Goal: Check status: Check status

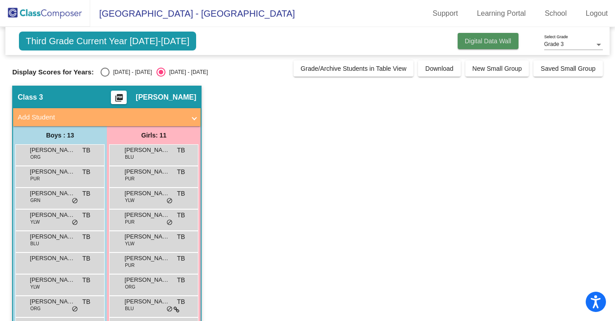
click at [487, 38] on span "Digital Data Wall" at bounding box center [488, 40] width 46 height 7
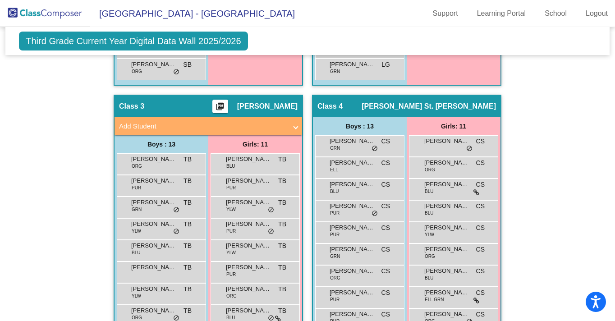
scroll to position [474, 0]
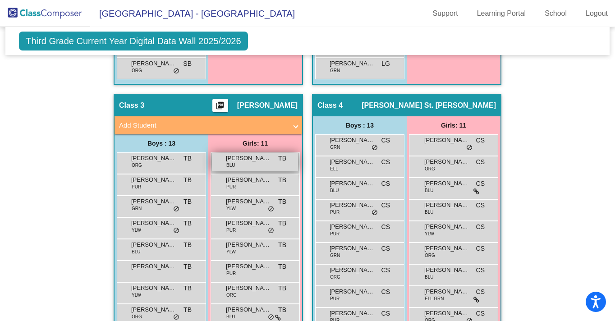
click at [254, 160] on span "[PERSON_NAME]" at bounding box center [248, 158] width 45 height 9
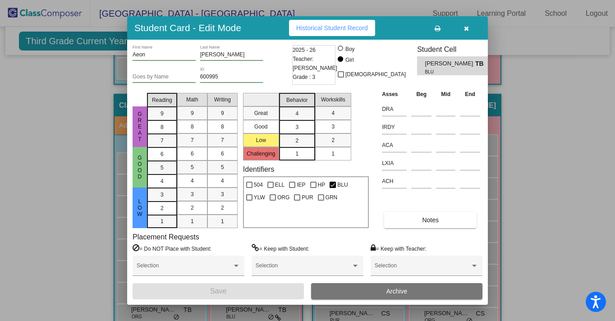
click at [341, 28] on span "Historical Student Record" at bounding box center [332, 27] width 72 height 7
click at [468, 28] on icon "button" at bounding box center [466, 28] width 5 height 6
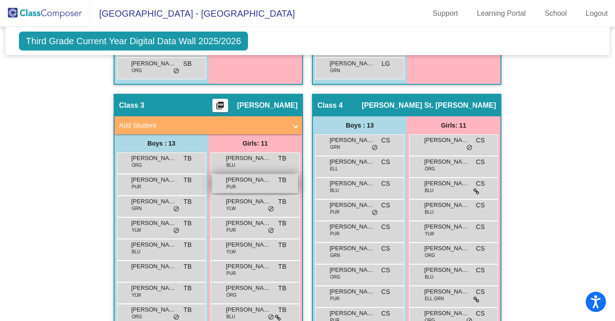
click at [253, 183] on span "[PERSON_NAME]" at bounding box center [248, 179] width 45 height 9
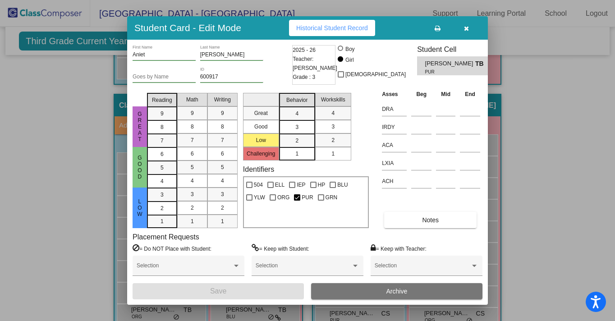
click at [327, 28] on span "Historical Student Record" at bounding box center [332, 27] width 72 height 7
click at [466, 29] on icon "button" at bounding box center [466, 28] width 5 height 6
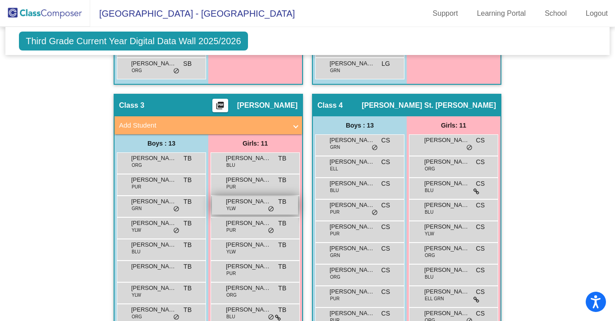
click at [240, 203] on span "[PERSON_NAME]" at bounding box center [248, 201] width 45 height 9
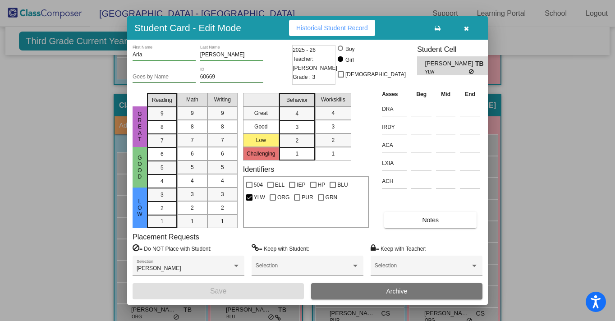
click at [354, 28] on span "Historical Student Record" at bounding box center [332, 27] width 72 height 7
click at [461, 30] on button "button" at bounding box center [466, 28] width 29 height 16
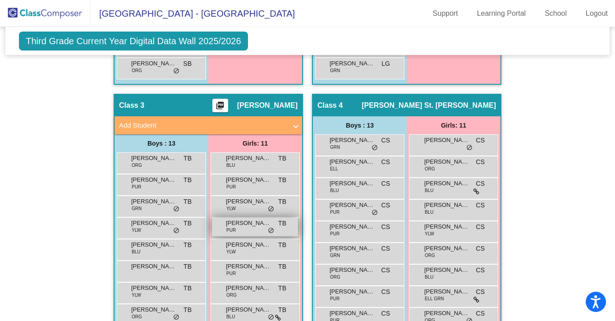
click at [237, 226] on span "[PERSON_NAME]" at bounding box center [248, 223] width 45 height 9
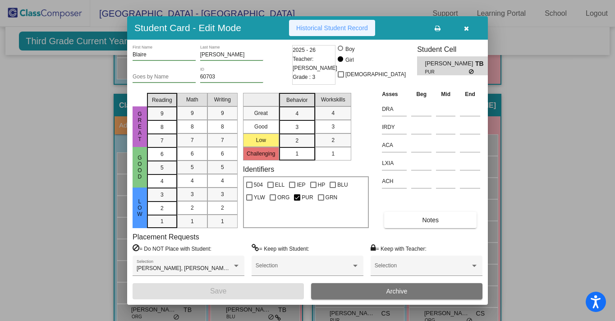
click at [345, 30] on span "Historical Student Record" at bounding box center [332, 27] width 72 height 7
click at [463, 31] on button "button" at bounding box center [466, 28] width 29 height 16
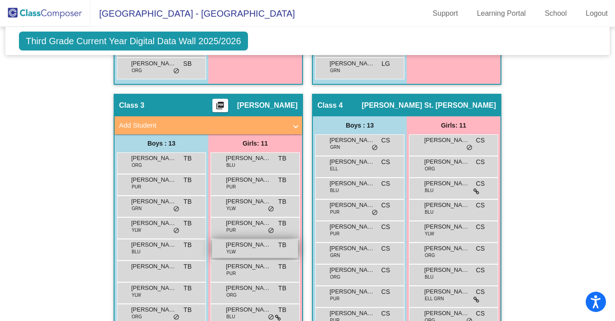
click at [235, 250] on div "[PERSON_NAME] YLW TB lock do_not_disturb_alt" at bounding box center [255, 249] width 86 height 18
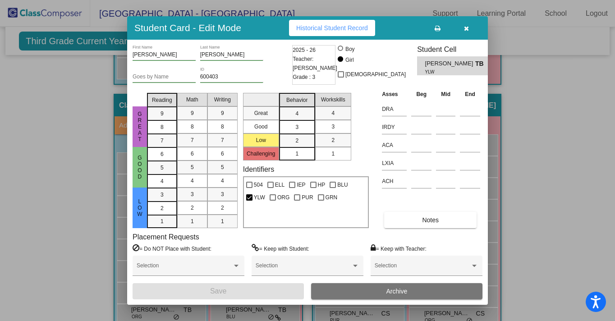
click at [350, 32] on button "Historical Student Record" at bounding box center [332, 28] width 86 height 16
click at [467, 28] on icon "button" at bounding box center [466, 28] width 5 height 6
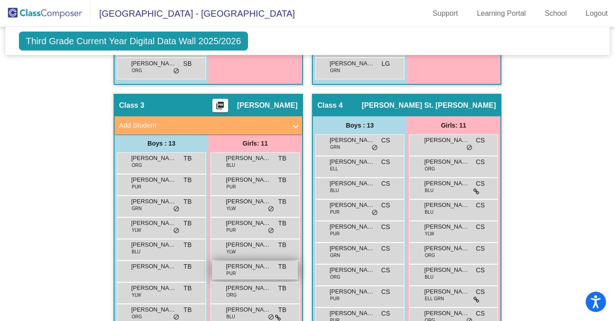
click at [248, 266] on span "[PERSON_NAME]" at bounding box center [248, 266] width 45 height 9
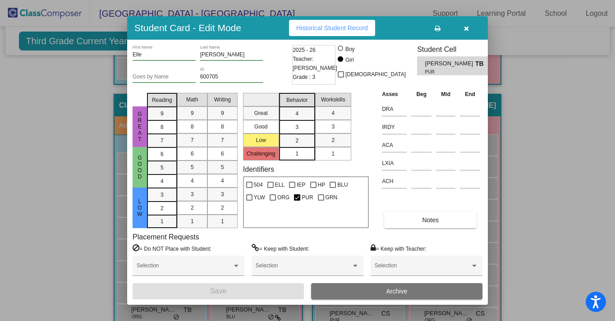
click at [342, 29] on span "Historical Student Record" at bounding box center [332, 27] width 72 height 7
click at [465, 28] on icon "button" at bounding box center [466, 28] width 5 height 6
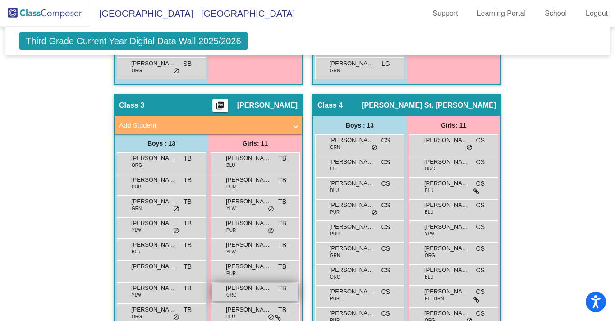
click at [245, 292] on span "[PERSON_NAME]" at bounding box center [248, 288] width 45 height 9
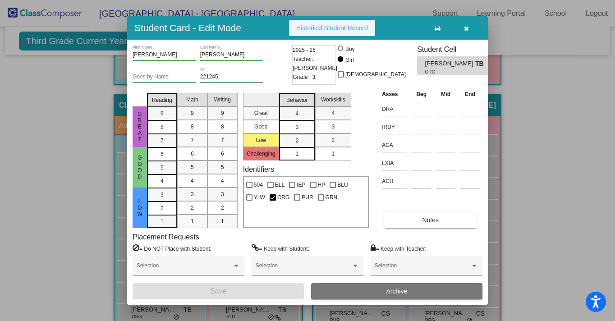
click at [332, 28] on span "Historical Student Record" at bounding box center [332, 27] width 72 height 7
click at [466, 30] on icon "button" at bounding box center [466, 28] width 5 height 6
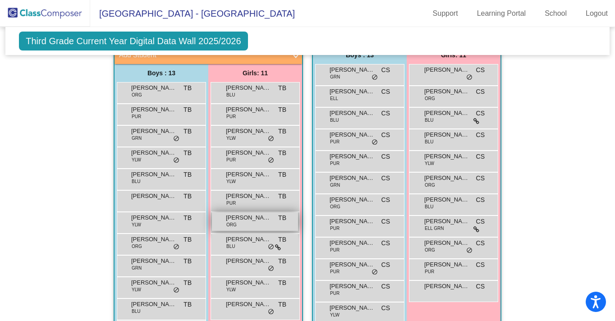
scroll to position [592, 0]
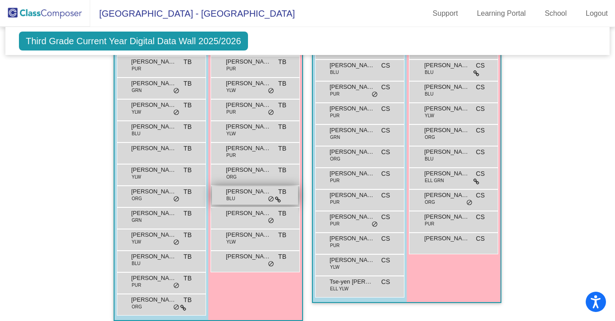
click at [255, 194] on span "[PERSON_NAME]" at bounding box center [248, 191] width 45 height 9
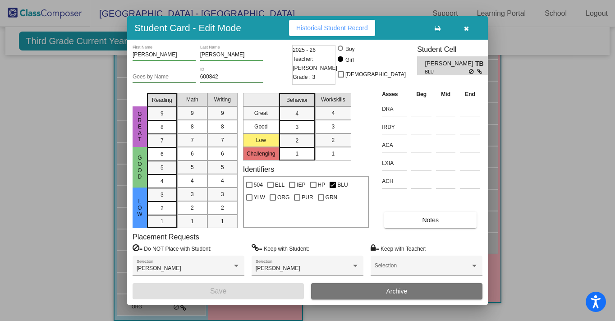
click at [359, 30] on span "Historical Student Record" at bounding box center [332, 27] width 72 height 7
click at [465, 30] on icon "button" at bounding box center [466, 28] width 5 height 6
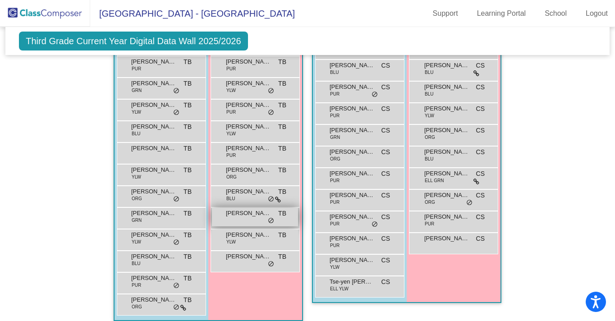
click at [242, 214] on span "[PERSON_NAME]" at bounding box center [248, 213] width 45 height 9
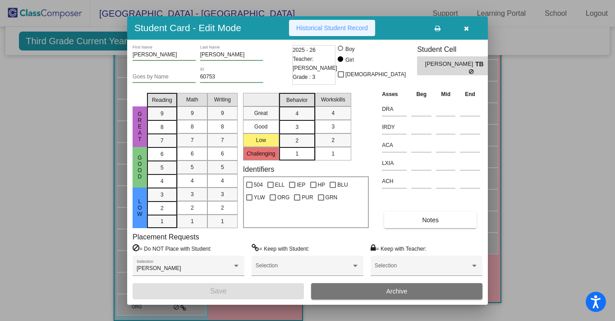
click at [344, 30] on span "Historical Student Record" at bounding box center [332, 27] width 72 height 7
click at [465, 30] on icon "button" at bounding box center [466, 28] width 5 height 6
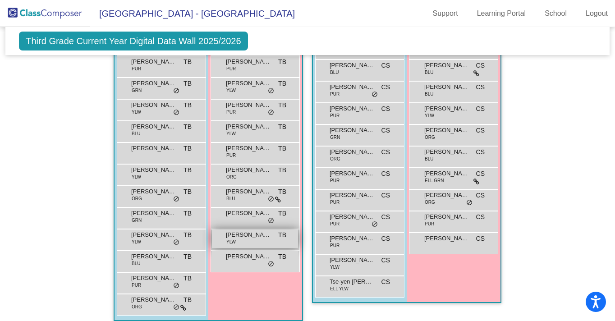
click at [246, 238] on span "[PERSON_NAME]" at bounding box center [248, 235] width 45 height 9
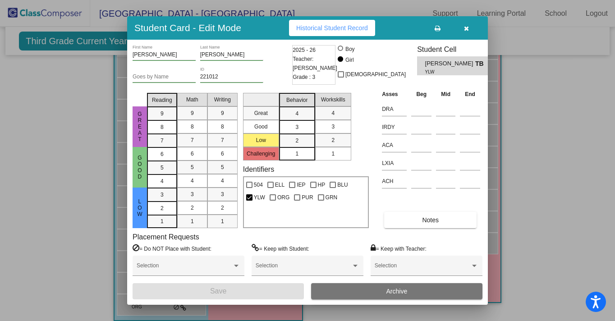
click at [341, 26] on span "Historical Student Record" at bounding box center [332, 27] width 72 height 7
click at [467, 28] on icon "button" at bounding box center [466, 28] width 5 height 6
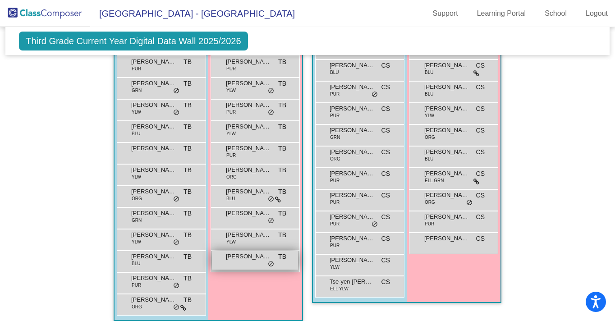
click at [246, 259] on span "[PERSON_NAME]" at bounding box center [248, 256] width 45 height 9
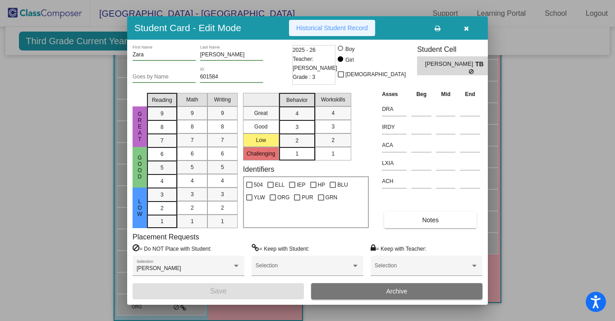
click at [353, 28] on span "Historical Student Record" at bounding box center [332, 27] width 72 height 7
click at [466, 29] on icon "button" at bounding box center [466, 28] width 5 height 6
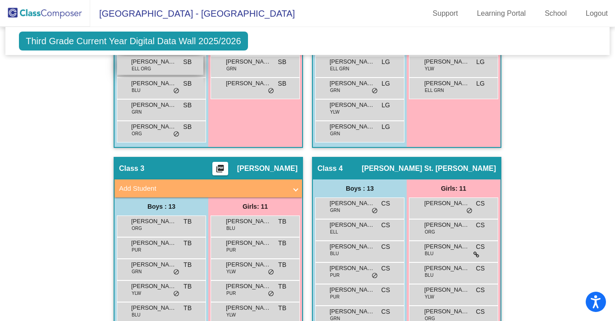
scroll to position [450, 0]
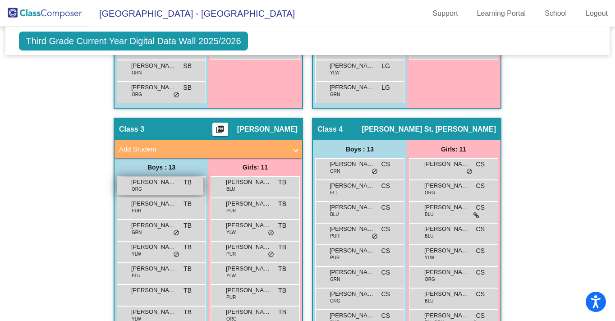
click at [165, 189] on div "[PERSON_NAME] ORG TB lock do_not_disturb_alt" at bounding box center [160, 186] width 86 height 18
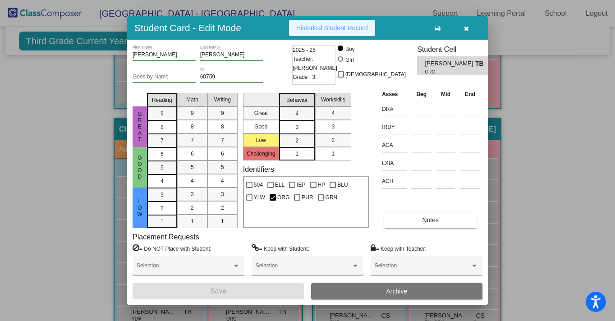
click at [315, 32] on button "Historical Student Record" at bounding box center [332, 28] width 86 height 16
click at [464, 30] on icon "button" at bounding box center [466, 28] width 5 height 6
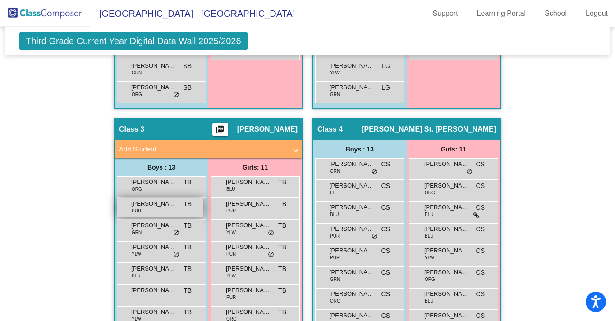
click at [158, 207] on span "[PERSON_NAME]" at bounding box center [153, 203] width 45 height 9
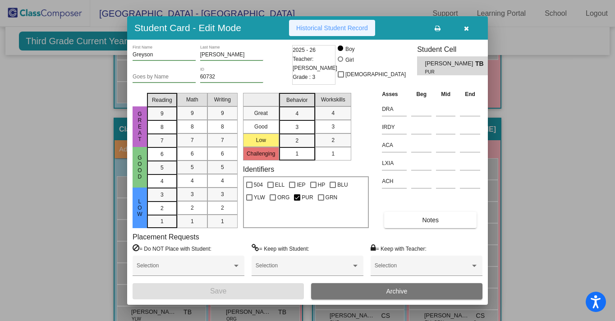
click at [326, 23] on button "Historical Student Record" at bounding box center [332, 28] width 86 height 16
click at [466, 28] on icon "button" at bounding box center [466, 28] width 5 height 6
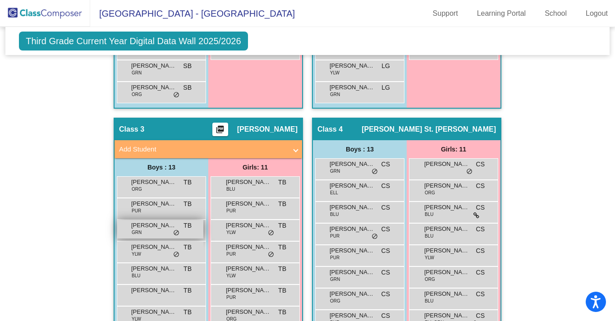
click at [159, 228] on span "[PERSON_NAME]" at bounding box center [153, 225] width 45 height 9
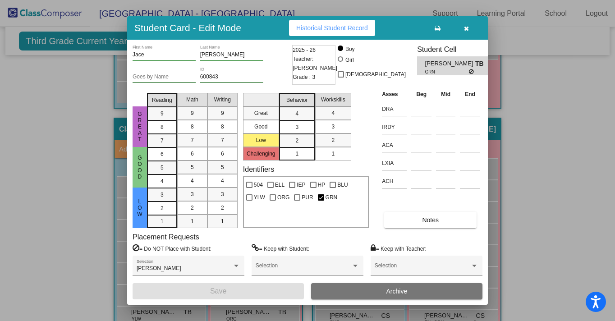
click at [319, 30] on span "Historical Student Record" at bounding box center [332, 27] width 72 height 7
click at [468, 31] on icon "button" at bounding box center [466, 28] width 5 height 6
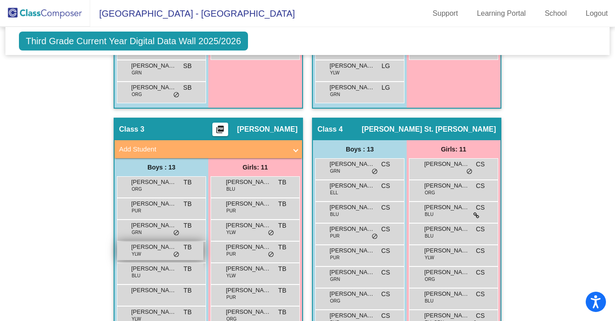
click at [163, 248] on span "[PERSON_NAME]" at bounding box center [153, 247] width 45 height 9
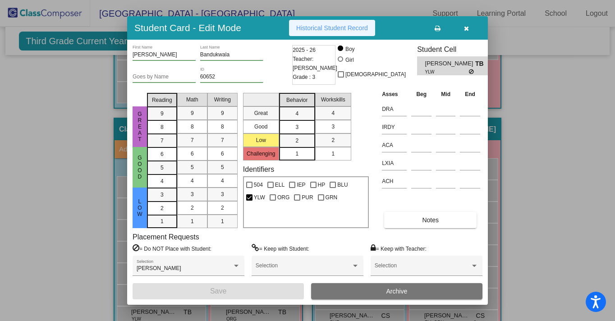
click at [340, 31] on span "Historical Student Record" at bounding box center [332, 27] width 72 height 7
click at [466, 29] on icon "button" at bounding box center [466, 28] width 5 height 6
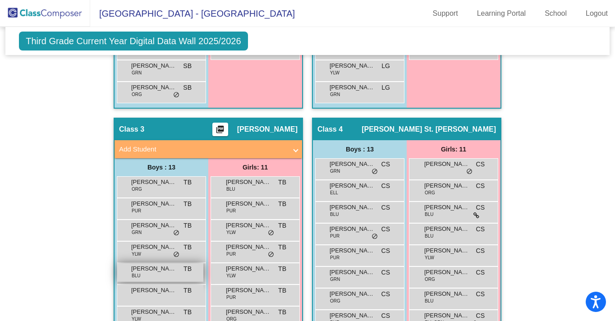
click at [158, 269] on span "[PERSON_NAME]" at bounding box center [153, 268] width 45 height 9
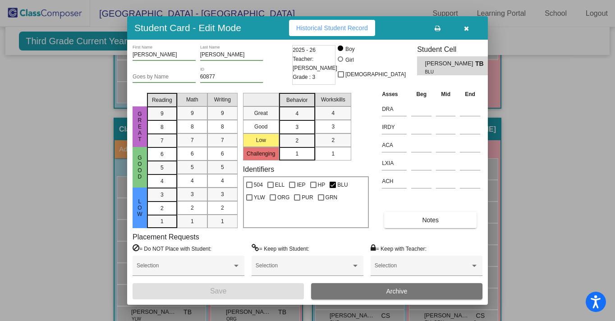
click at [359, 27] on span "Historical Student Record" at bounding box center [332, 27] width 72 height 7
click at [464, 27] on icon "button" at bounding box center [466, 28] width 5 height 6
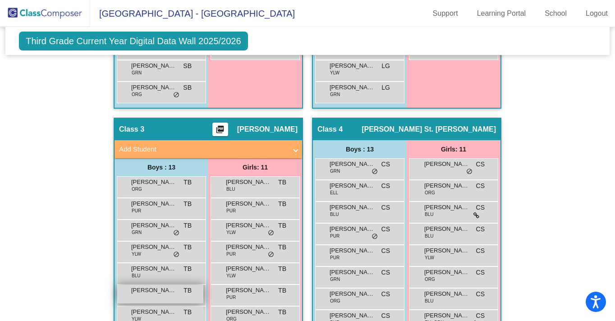
click at [164, 292] on span "[PERSON_NAME]" at bounding box center [153, 290] width 45 height 9
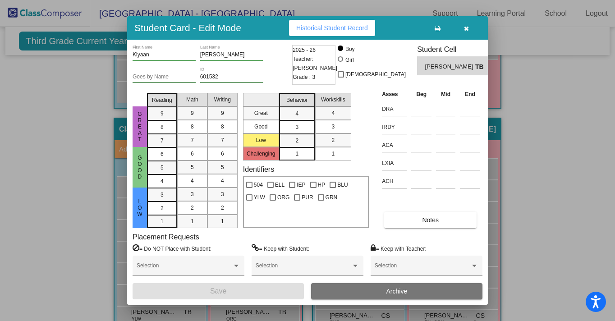
click at [350, 28] on span "Historical Student Record" at bounding box center [332, 27] width 72 height 7
click at [467, 29] on icon "button" at bounding box center [466, 28] width 5 height 6
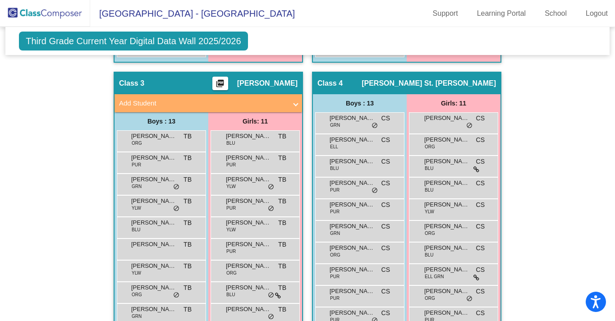
scroll to position [510, 0]
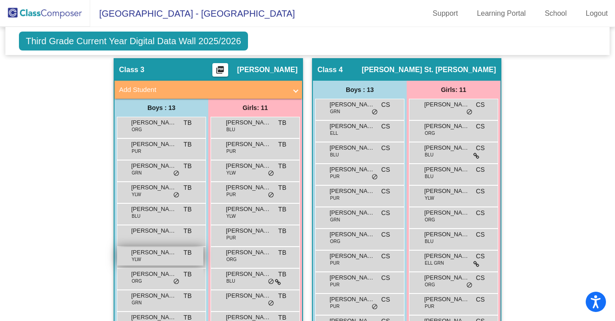
click at [139, 259] on div "[PERSON_NAME] [PERSON_NAME] YLW TB lock do_not_disturb_alt" at bounding box center [160, 256] width 86 height 18
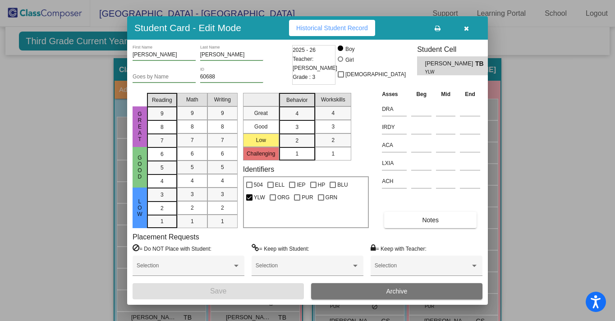
click at [335, 32] on button "Historical Student Record" at bounding box center [332, 28] width 86 height 16
click at [464, 28] on icon "button" at bounding box center [466, 28] width 5 height 6
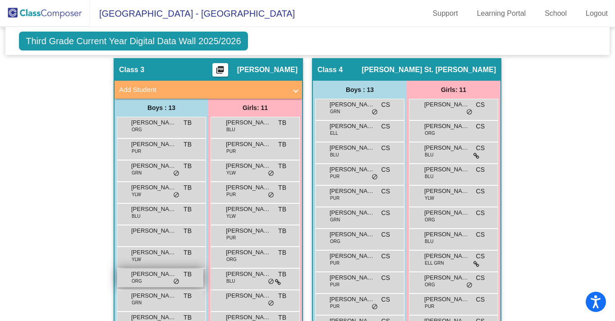
click at [161, 277] on span "[PERSON_NAME]" at bounding box center [153, 274] width 45 height 9
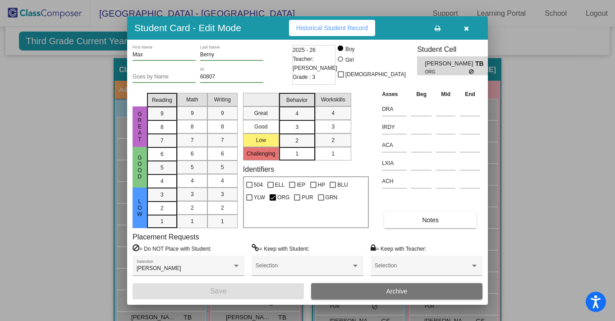
click at [342, 28] on span "Historical Student Record" at bounding box center [332, 27] width 72 height 7
click at [466, 28] on icon "button" at bounding box center [466, 28] width 5 height 6
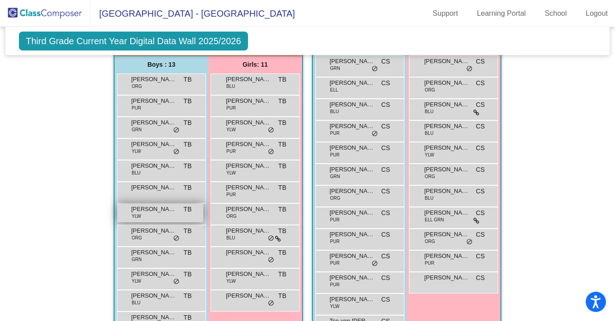
scroll to position [594, 0]
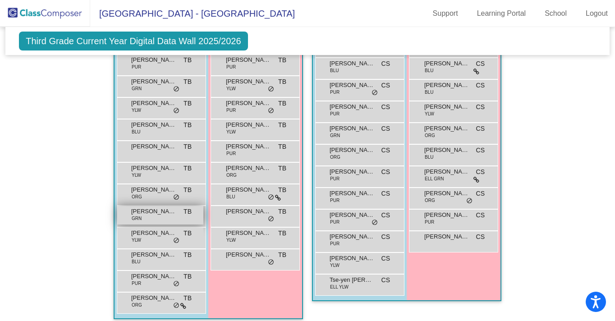
click at [157, 210] on span "[PERSON_NAME]" at bounding box center [153, 211] width 45 height 9
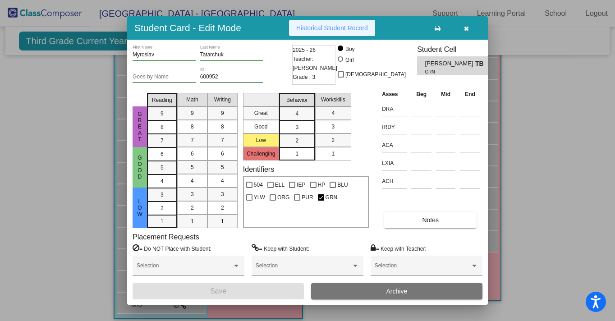
click at [329, 26] on span "Historical Student Record" at bounding box center [332, 27] width 72 height 7
click at [466, 28] on icon "button" at bounding box center [466, 28] width 5 height 6
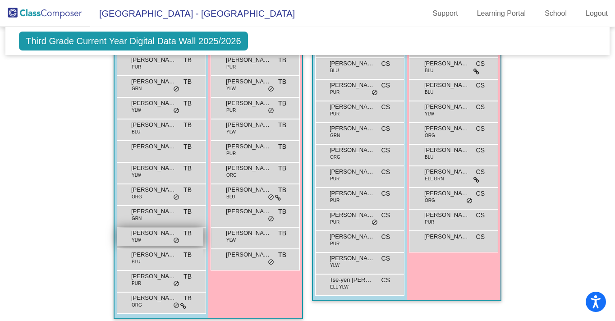
click at [144, 236] on span "[PERSON_NAME]" at bounding box center [153, 233] width 45 height 9
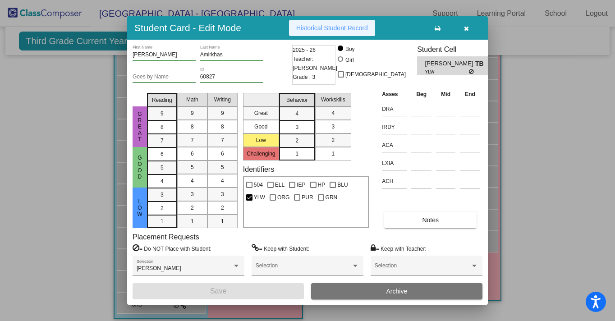
click at [355, 25] on span "Historical Student Record" at bounding box center [332, 27] width 72 height 7
click at [467, 28] on icon "button" at bounding box center [466, 28] width 5 height 6
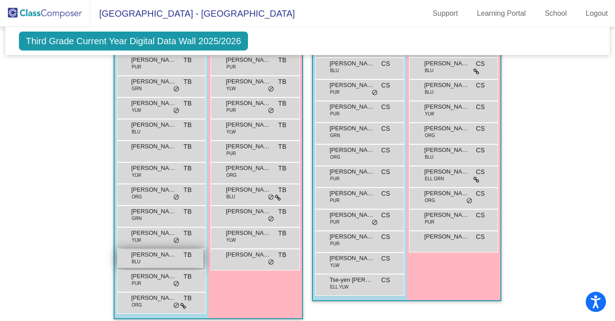
click at [141, 256] on span "[PERSON_NAME]" at bounding box center [153, 254] width 45 height 9
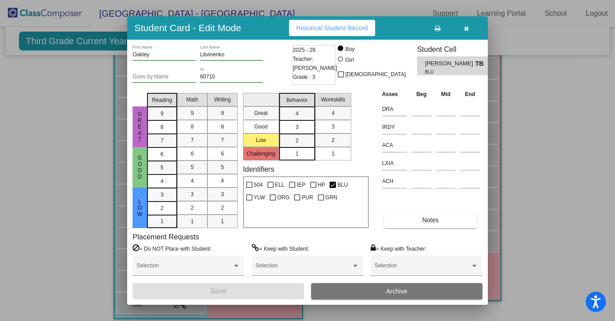
click at [357, 29] on span "Historical Student Record" at bounding box center [332, 27] width 72 height 7
click at [466, 30] on icon "button" at bounding box center [466, 28] width 5 height 6
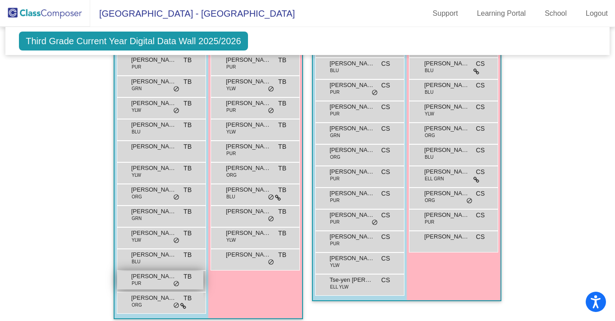
click at [151, 279] on span "[PERSON_NAME]" at bounding box center [153, 276] width 45 height 9
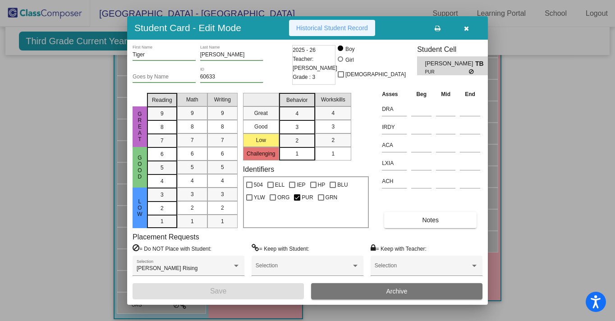
click at [351, 30] on span "Historical Student Record" at bounding box center [332, 27] width 72 height 7
click at [466, 28] on icon "button" at bounding box center [466, 28] width 5 height 6
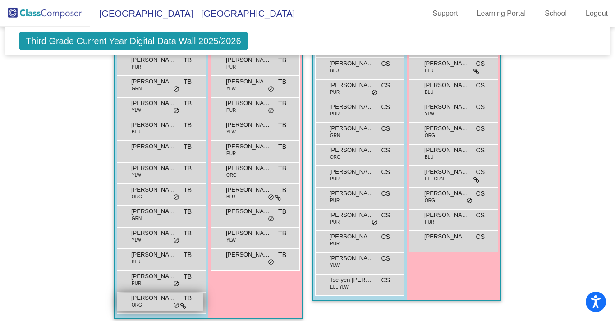
click at [161, 303] on div "[PERSON_NAME] ORG TB lock do_not_disturb_alt" at bounding box center [160, 302] width 86 height 18
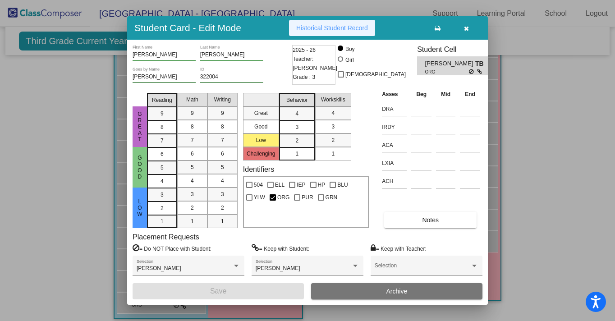
click at [326, 29] on span "Historical Student Record" at bounding box center [332, 27] width 72 height 7
click at [466, 28] on icon "button" at bounding box center [466, 28] width 5 height 6
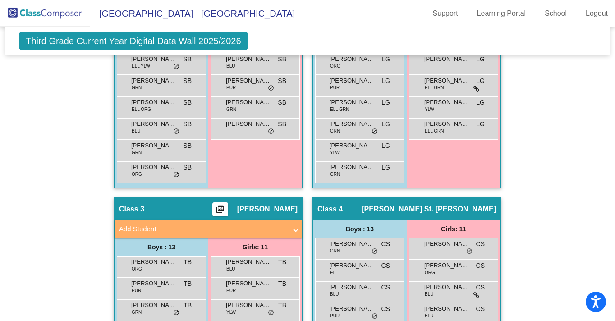
scroll to position [373, 0]
